Goal: Check status: Check status

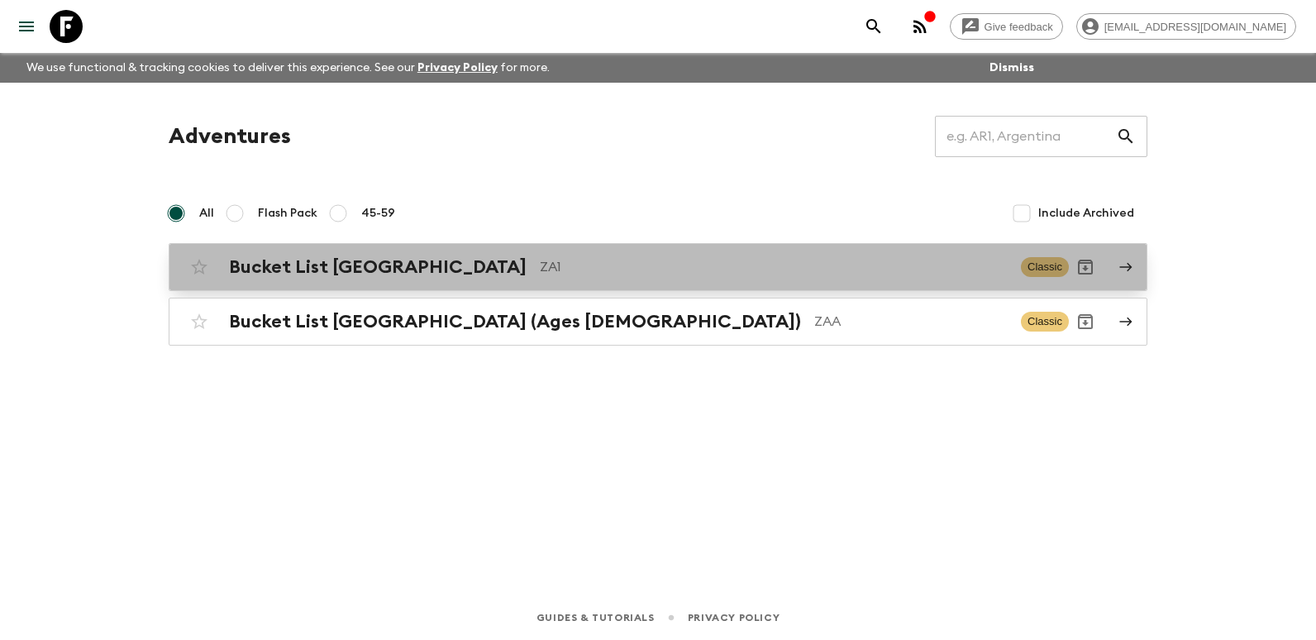
click at [379, 273] on h2 "Bucket List [GEOGRAPHIC_DATA]" at bounding box center [378, 266] width 298 height 21
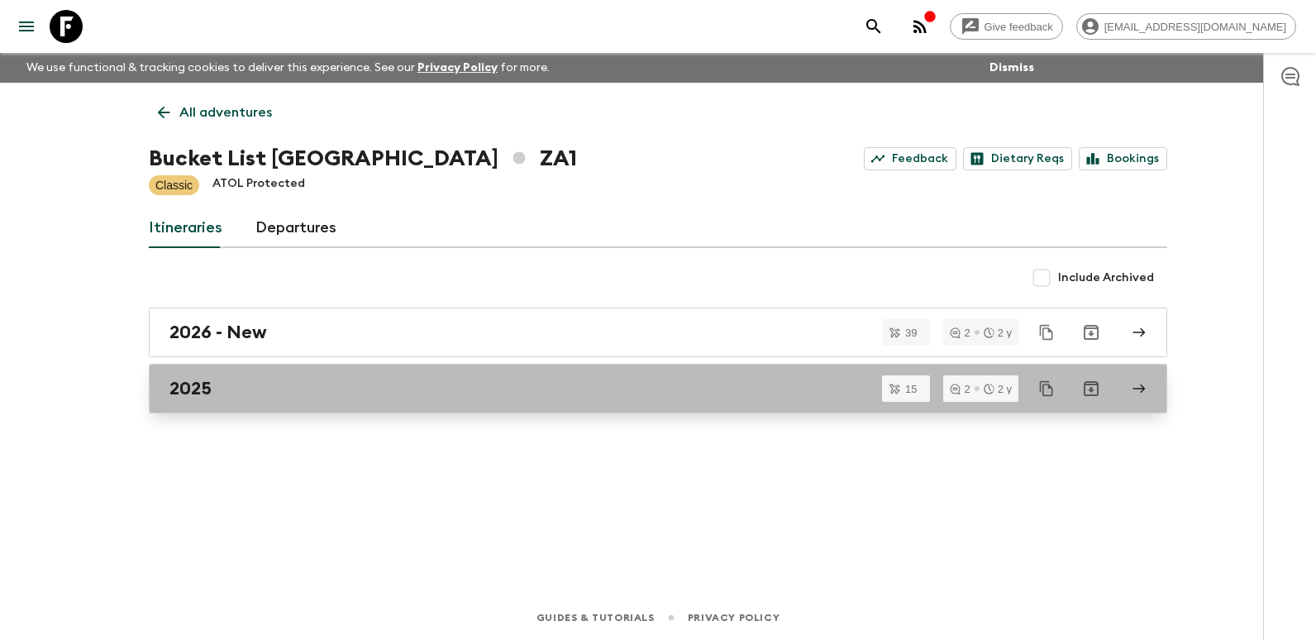
click at [280, 384] on div "2025" at bounding box center [642, 388] width 946 height 21
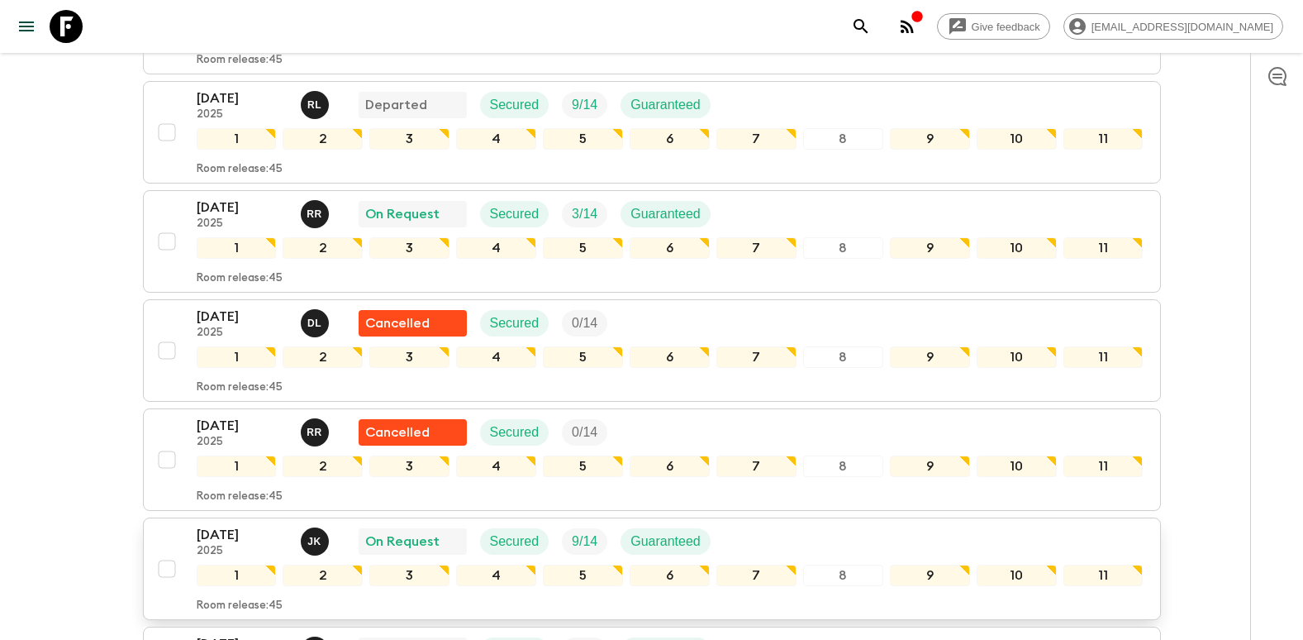
scroll to position [414, 0]
click at [253, 524] on p "[DATE]" at bounding box center [242, 534] width 91 height 20
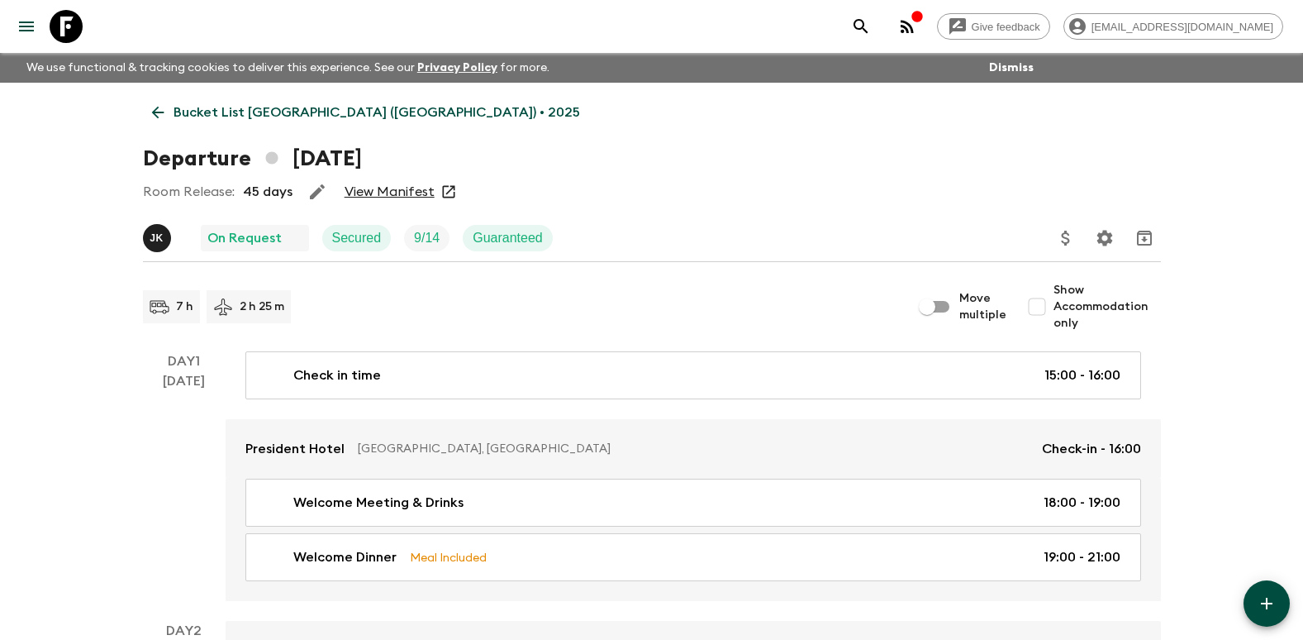
click at [364, 197] on link "View Manifest" at bounding box center [390, 191] width 90 height 17
